Goal: Task Accomplishment & Management: Manage account settings

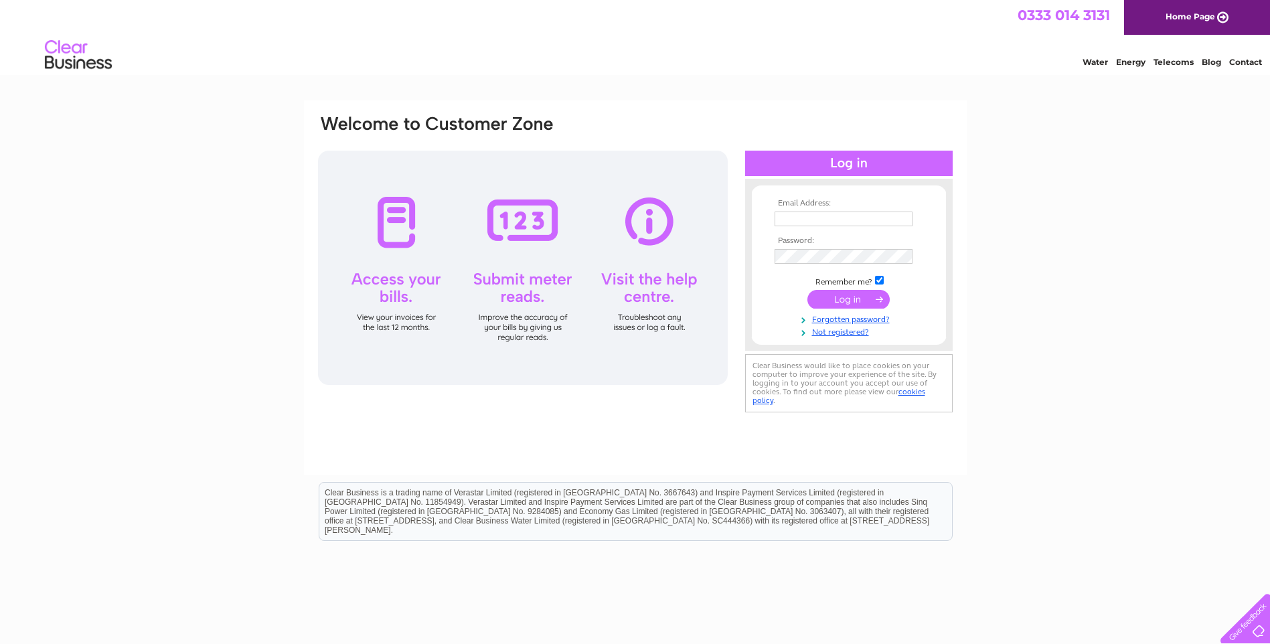
type input "info@douglasmillerplumbing.co.uk"
click at [835, 303] on input "submit" at bounding box center [848, 299] width 82 height 19
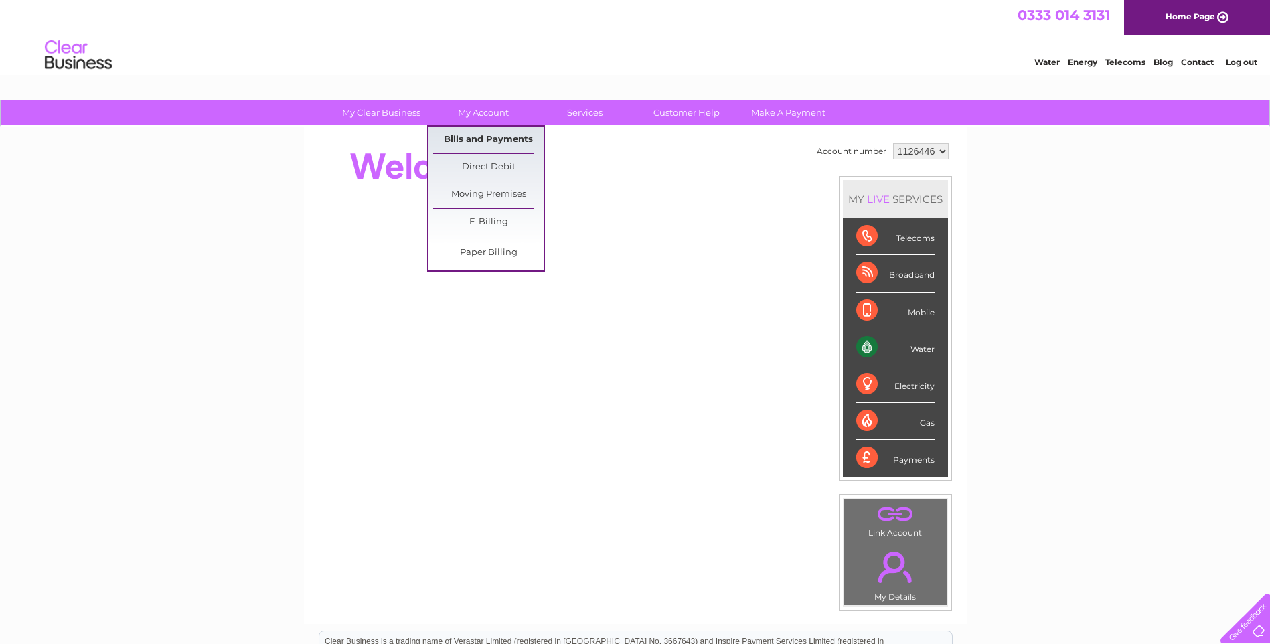
click at [493, 145] on link "Bills and Payments" at bounding box center [488, 139] width 110 height 27
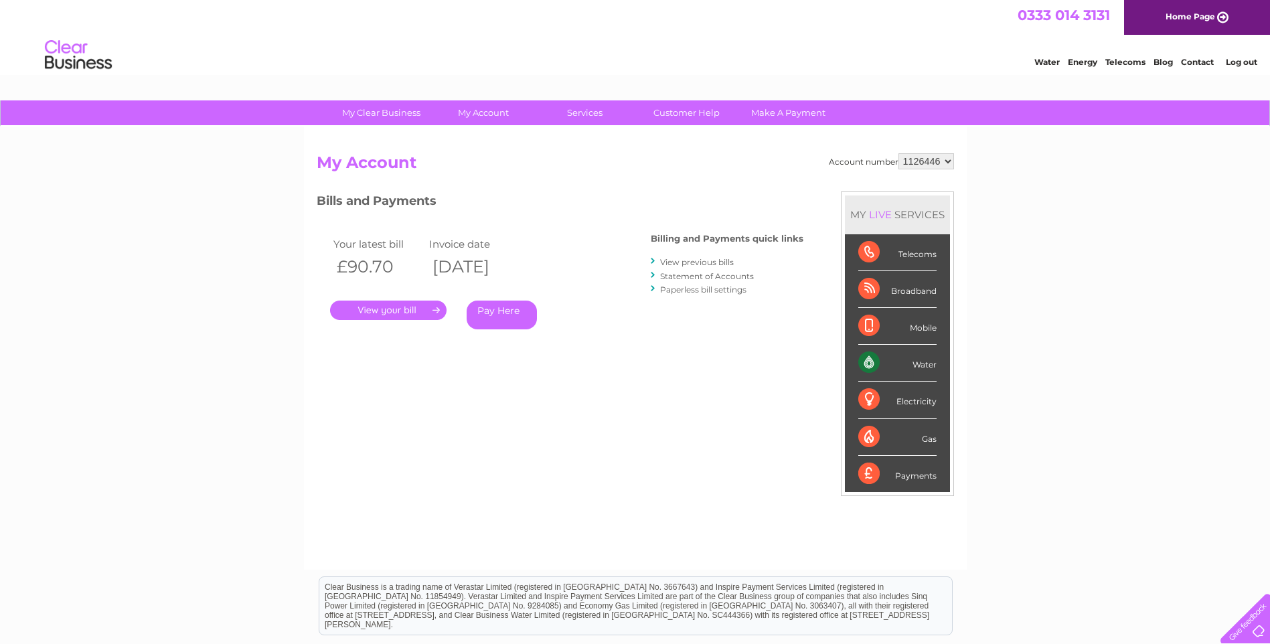
click at [412, 311] on link "." at bounding box center [388, 310] width 116 height 19
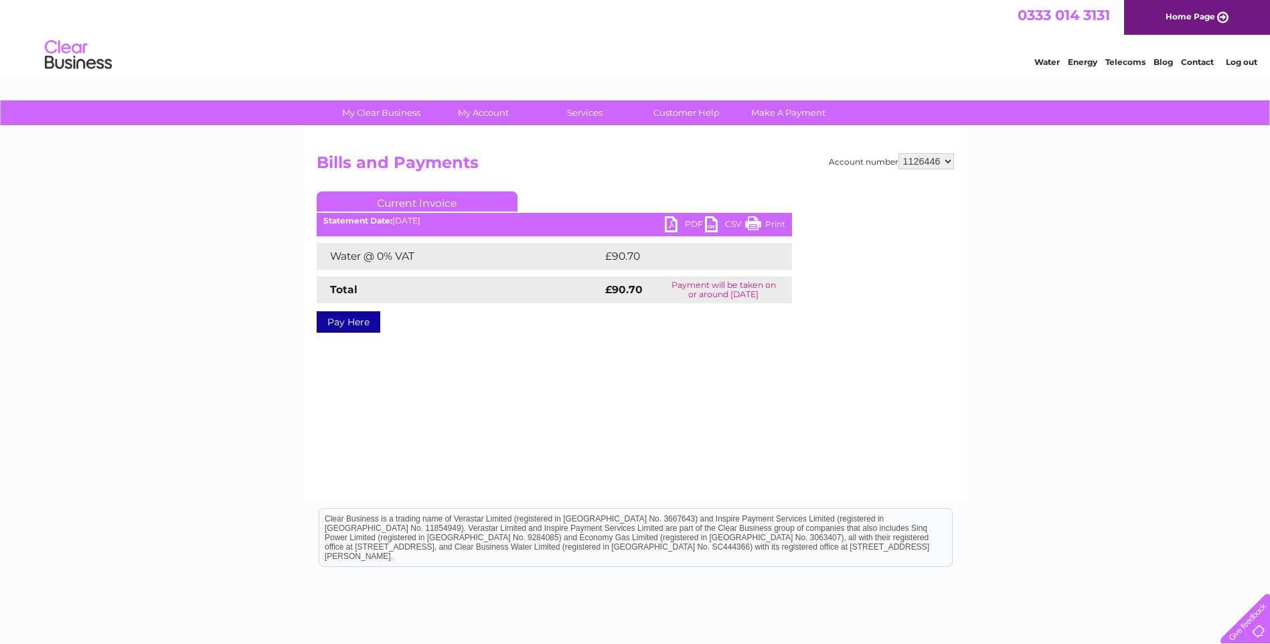
drag, startPoint x: 767, startPoint y: 226, endPoint x: 183, endPoint y: 61, distance: 606.6
click at [767, 226] on link "Print" at bounding box center [765, 225] width 40 height 19
click at [673, 224] on link "PDF" at bounding box center [685, 225] width 40 height 19
